Goal: Task Accomplishment & Management: Use online tool/utility

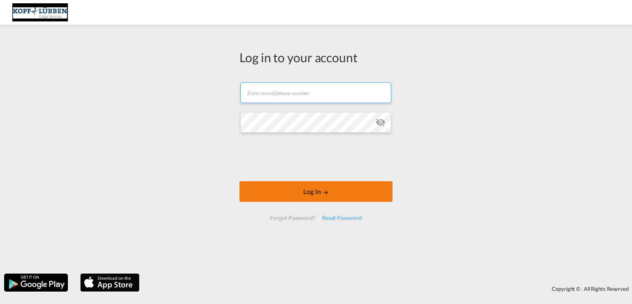
type input "[EMAIL_ADDRESS][PERSON_NAME][DOMAIN_NAME]"
click at [303, 187] on button "Log In" at bounding box center [315, 191] width 153 height 21
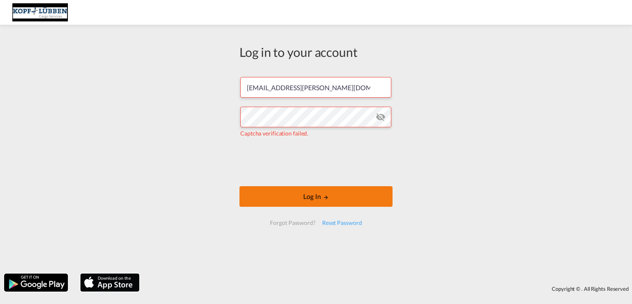
click at [304, 191] on button "Log In" at bounding box center [315, 196] width 153 height 21
